Goal: Find specific page/section: Find specific page/section

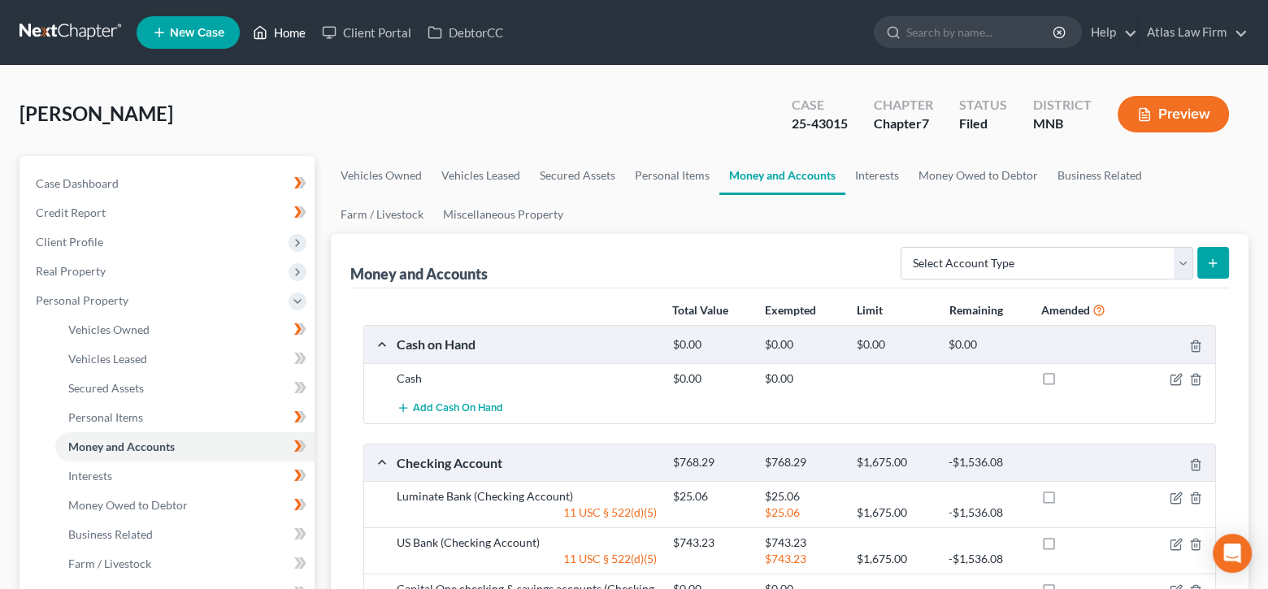
click at [277, 23] on link "Home" at bounding box center [279, 32] width 69 height 29
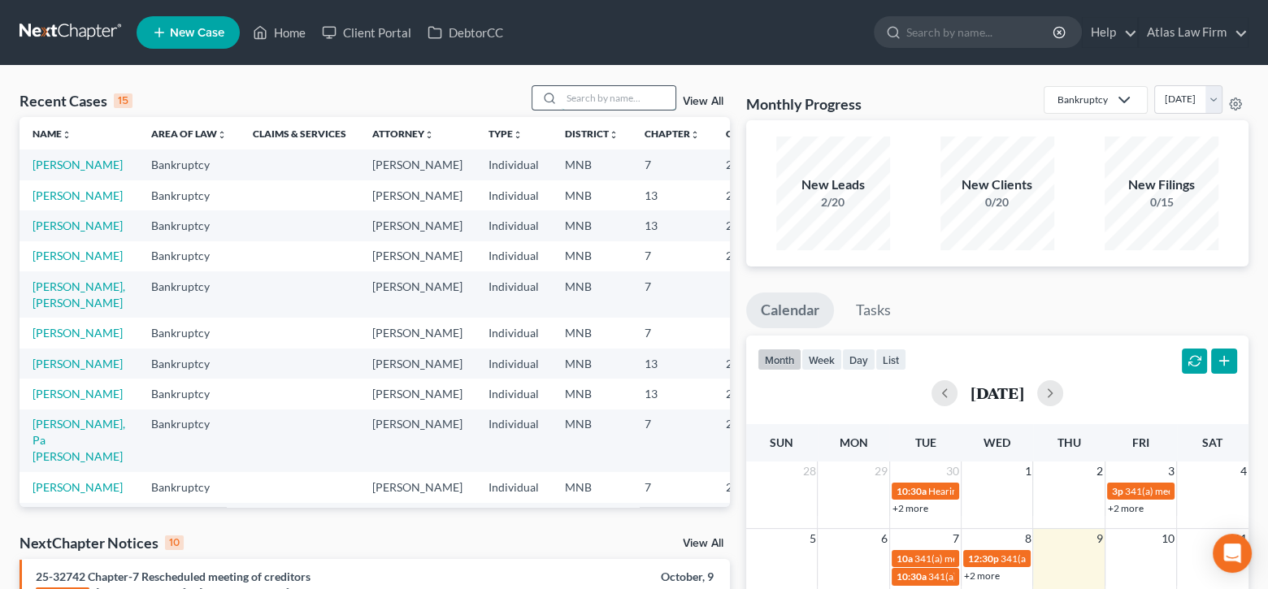
click at [606, 101] on input "search" at bounding box center [619, 98] width 114 height 24
type input "[PERSON_NAME]"
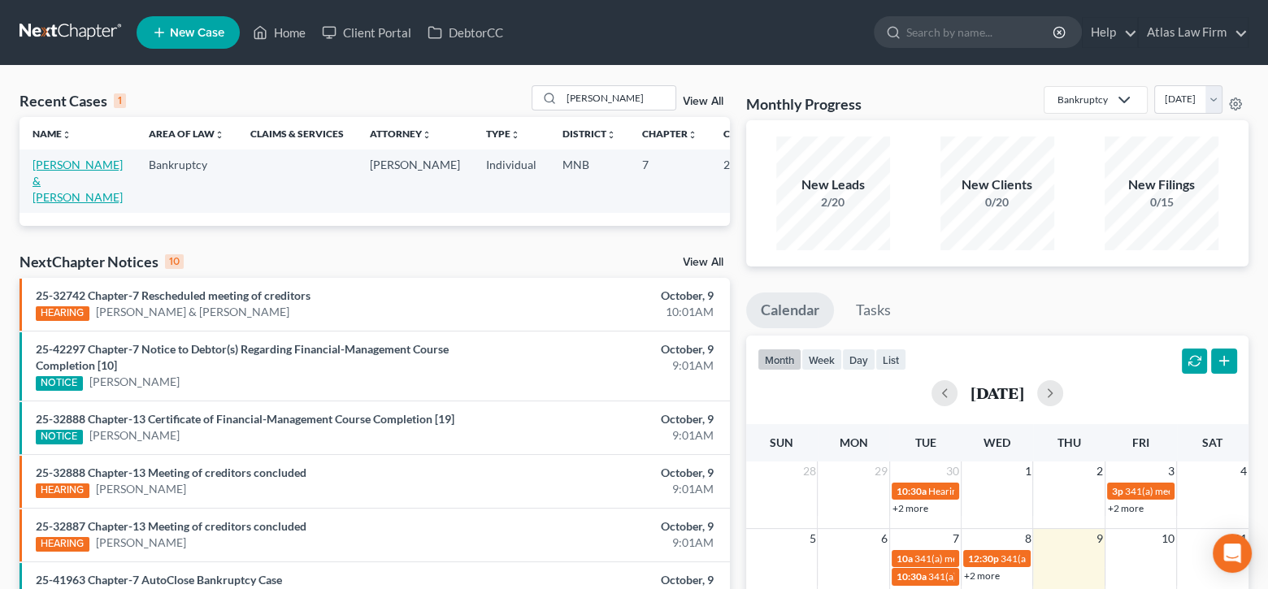
click at [59, 174] on link "[PERSON_NAME] & [PERSON_NAME]" at bounding box center [78, 181] width 90 height 46
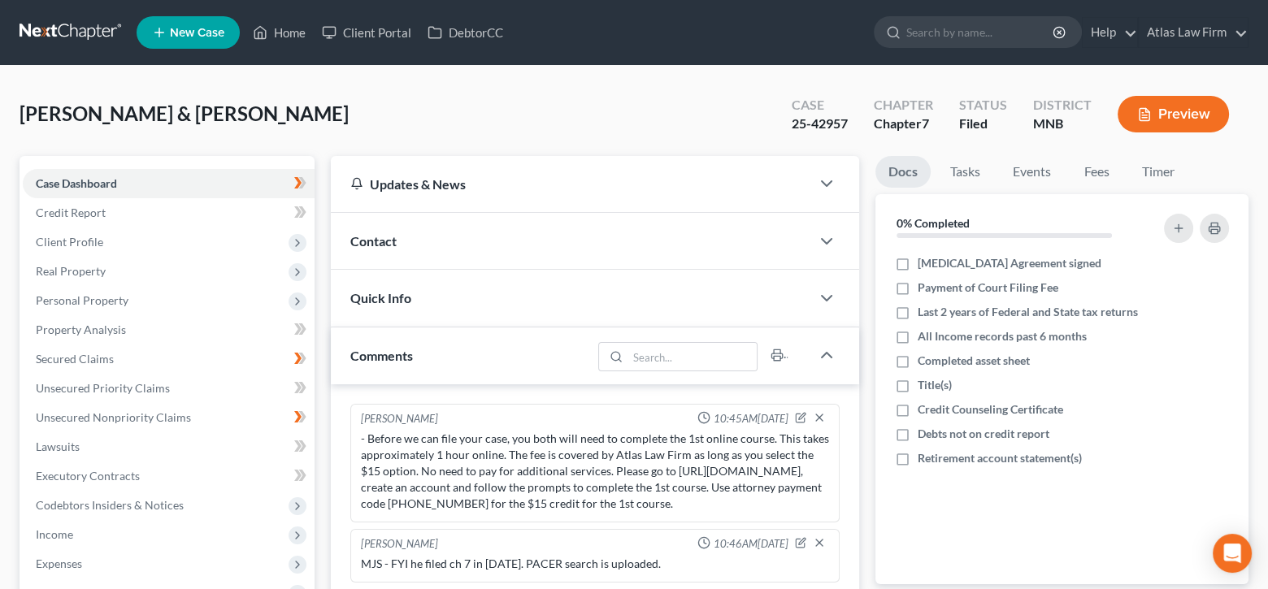
scroll to position [1644, 0]
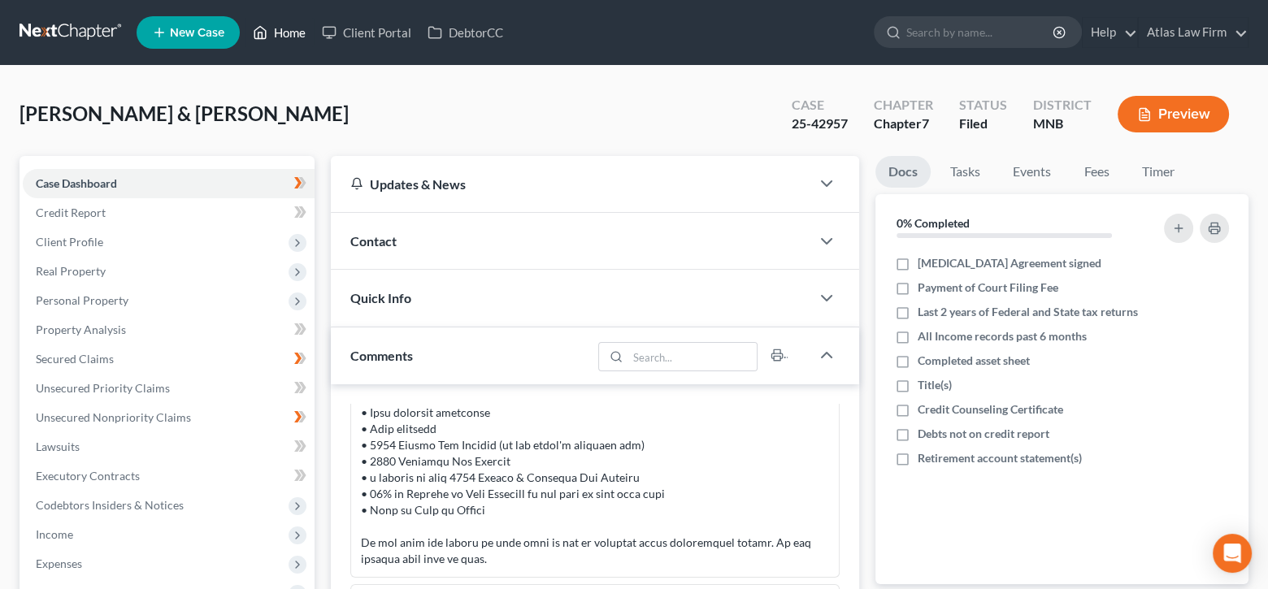
click at [269, 34] on link "Home" at bounding box center [279, 32] width 69 height 29
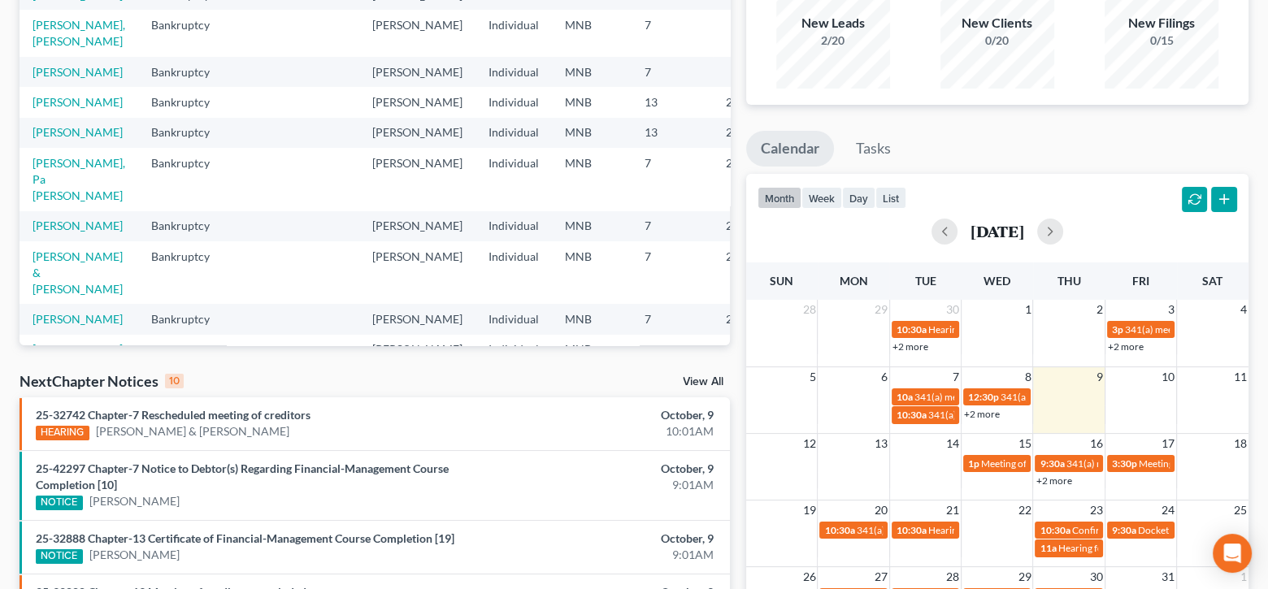
scroll to position [325, 0]
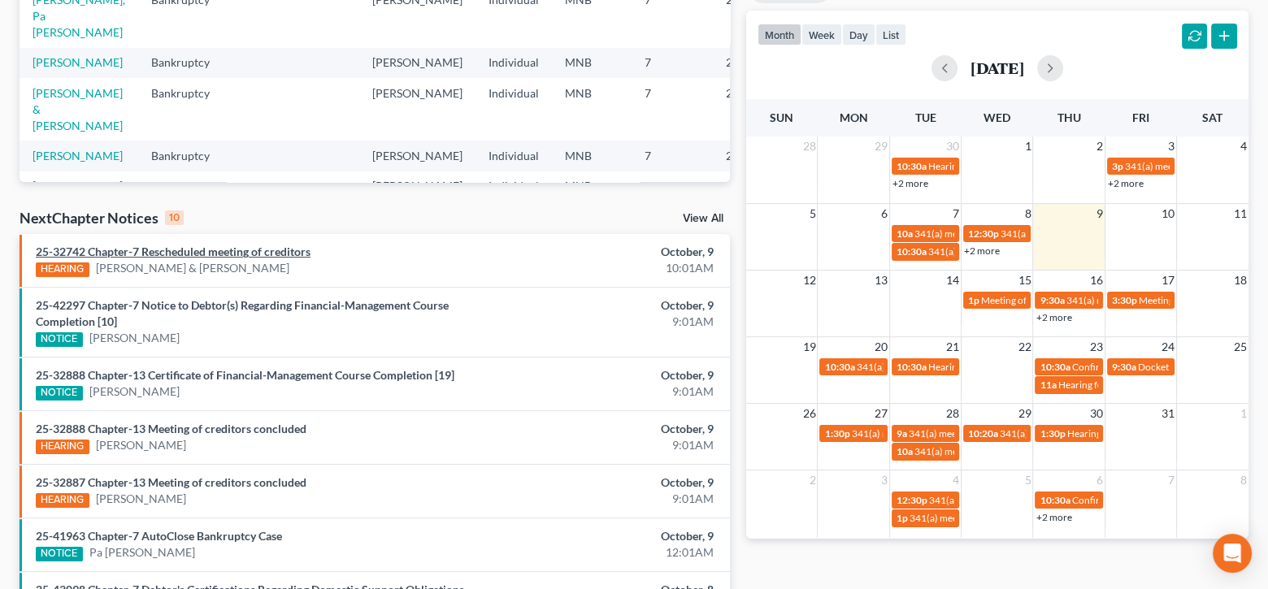
click at [281, 246] on link "25-32742 Chapter-7 Rescheduled meeting of creditors" at bounding box center [173, 252] width 275 height 14
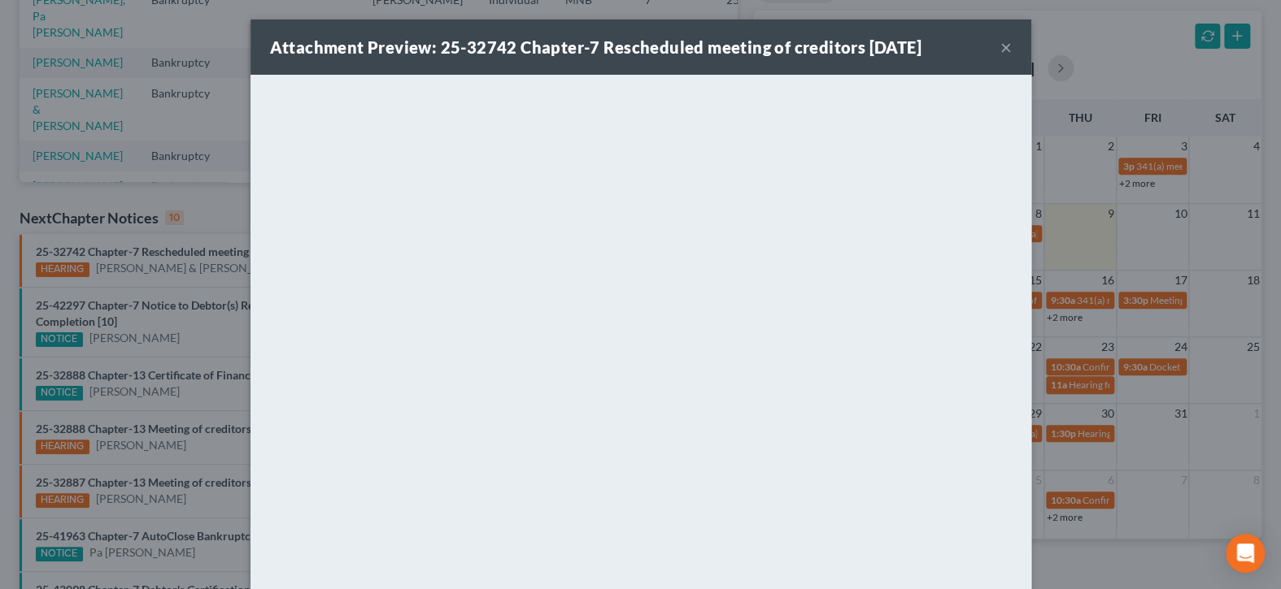
click at [1000, 44] on button "×" at bounding box center [1005, 47] width 11 height 20
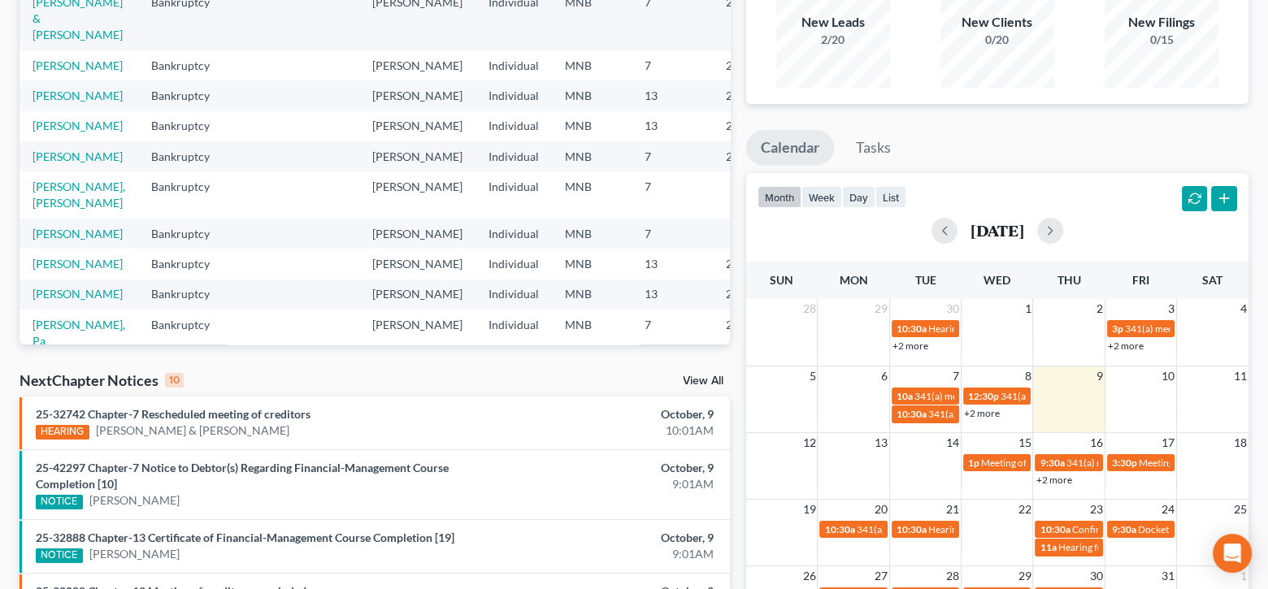
scroll to position [0, 0]
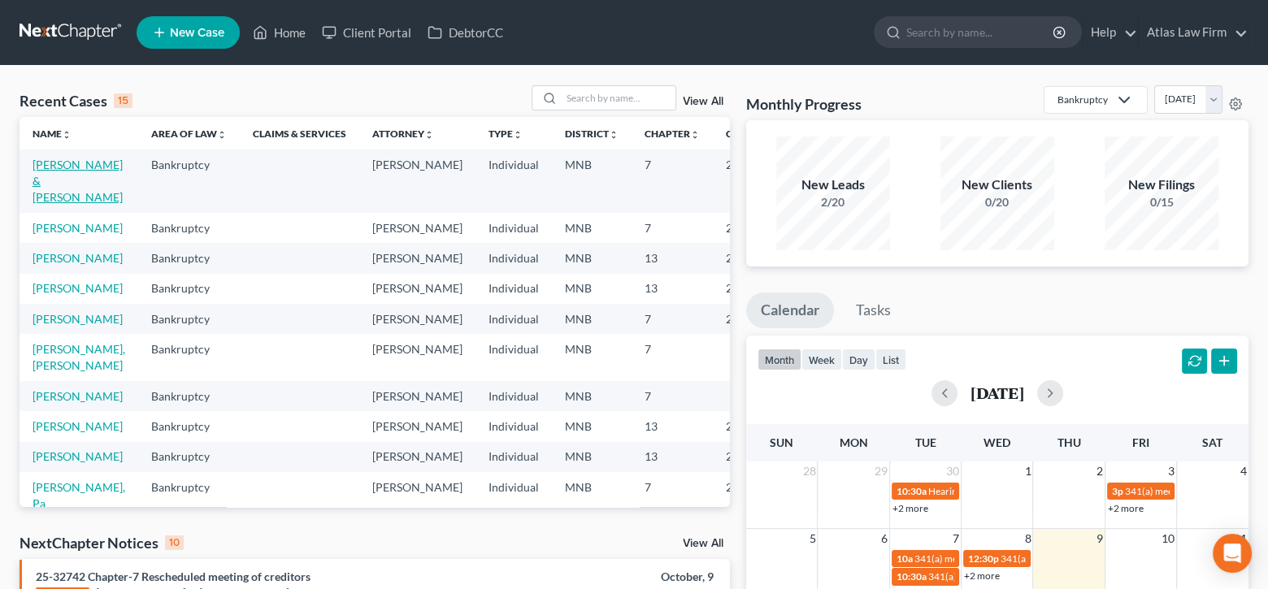
click at [44, 175] on link "[PERSON_NAME] & [PERSON_NAME]" at bounding box center [78, 181] width 90 height 46
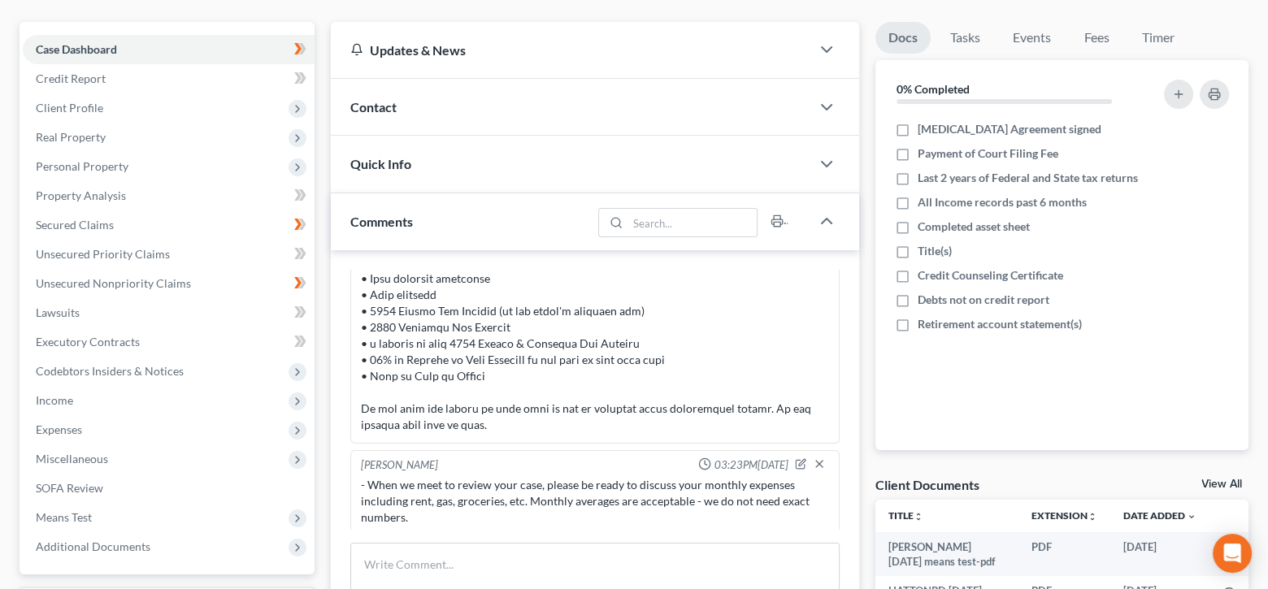
scroll to position [163, 0]
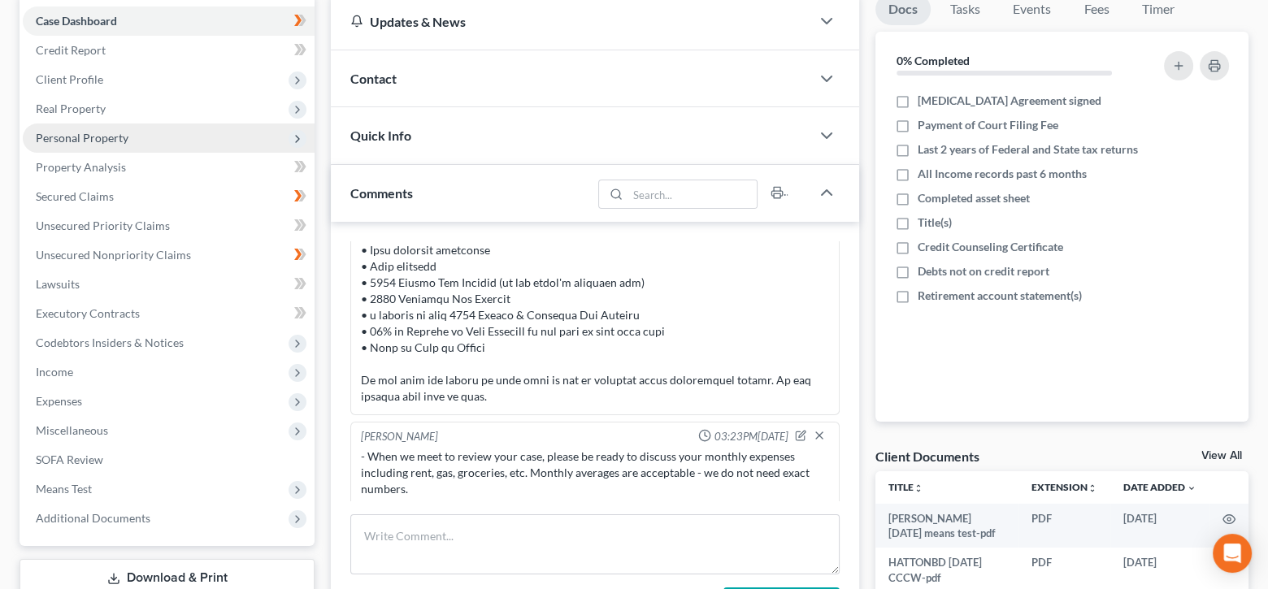
click at [92, 143] on span "Personal Property" at bounding box center [169, 138] width 292 height 29
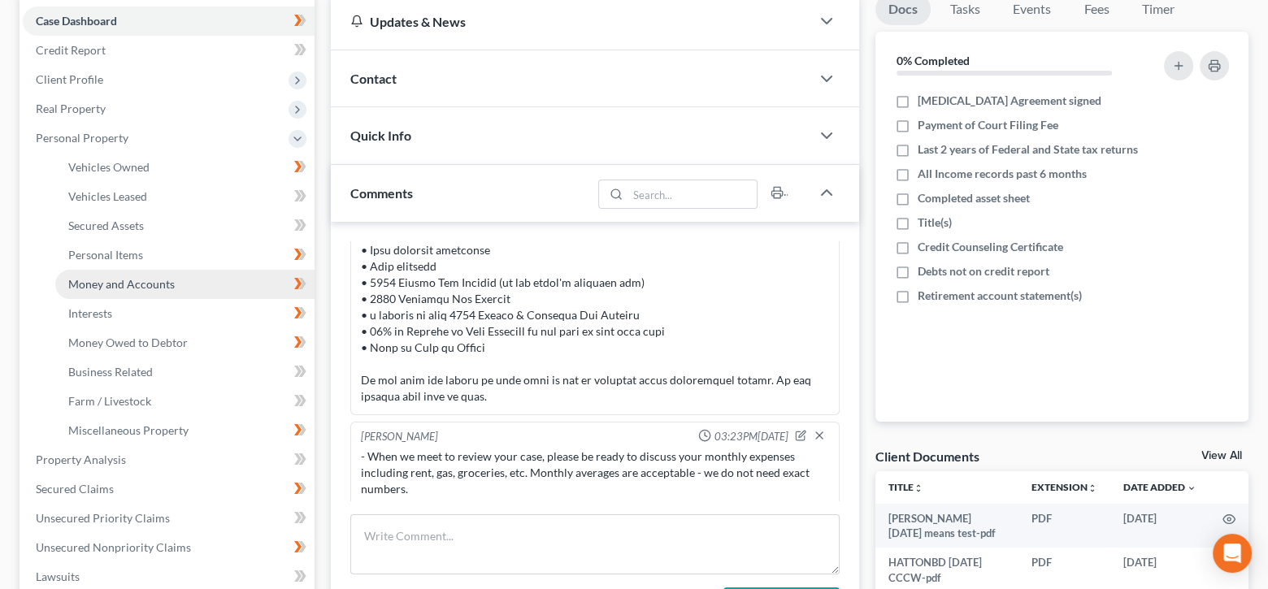
click at [170, 279] on span "Money and Accounts" at bounding box center [121, 284] width 107 height 14
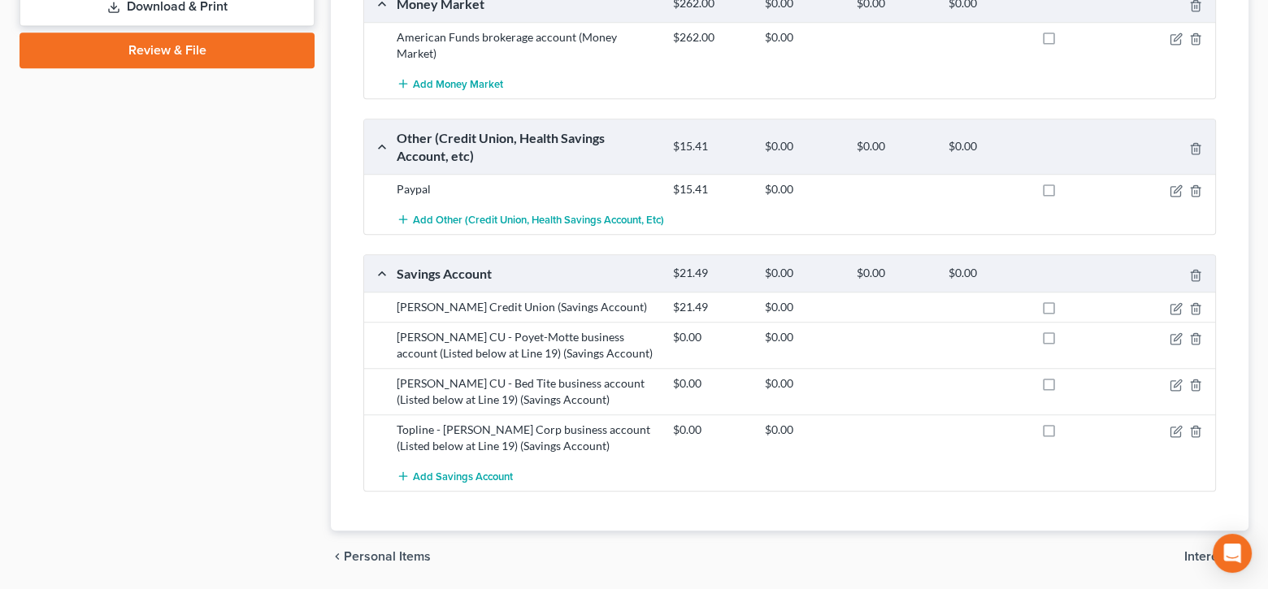
scroll to position [979, 0]
